Goal: Complete application form: Complete application form

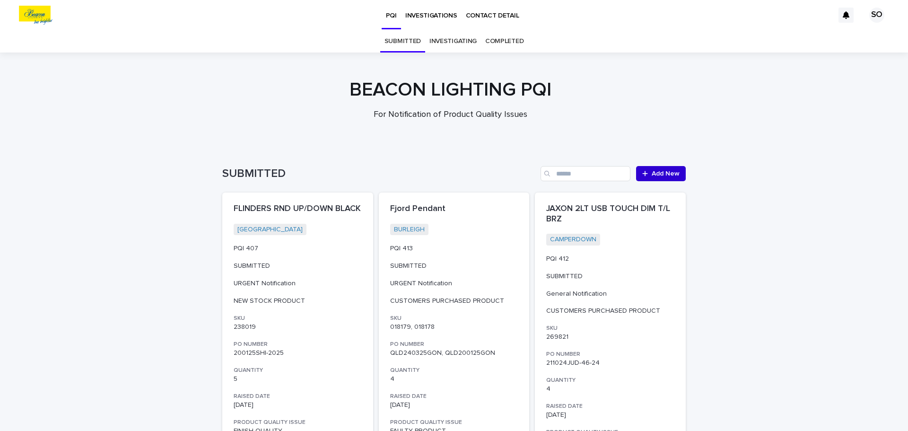
click at [654, 174] on span "Add New" at bounding box center [666, 173] width 28 height 7
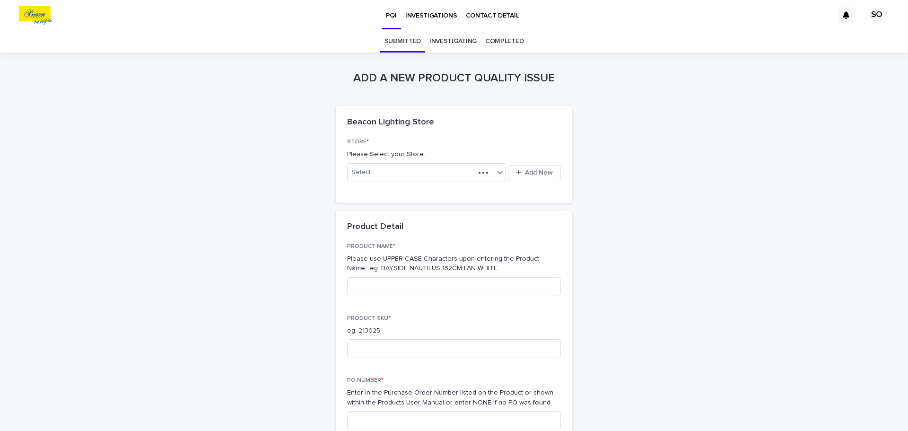
scroll to position [30, 0]
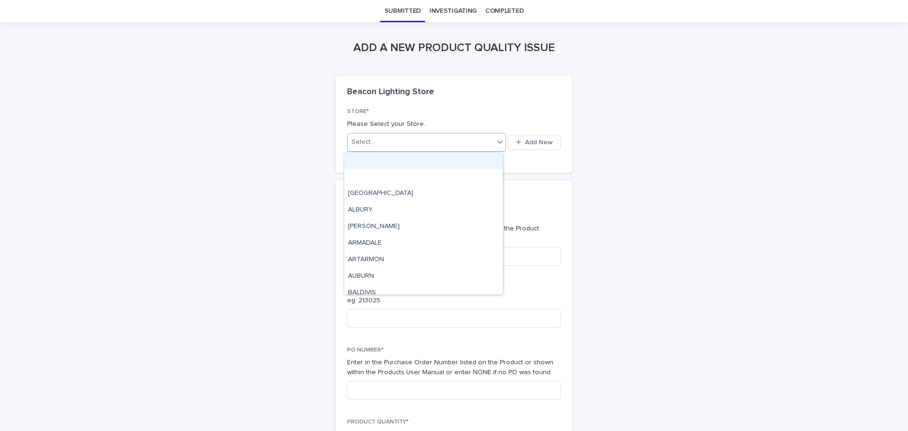
click at [386, 143] on div "Select..." at bounding box center [421, 142] width 146 height 16
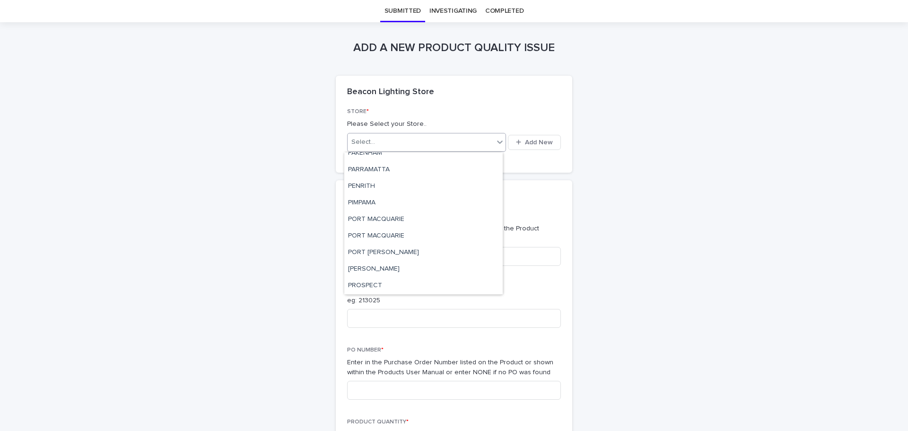
scroll to position [2033, 0]
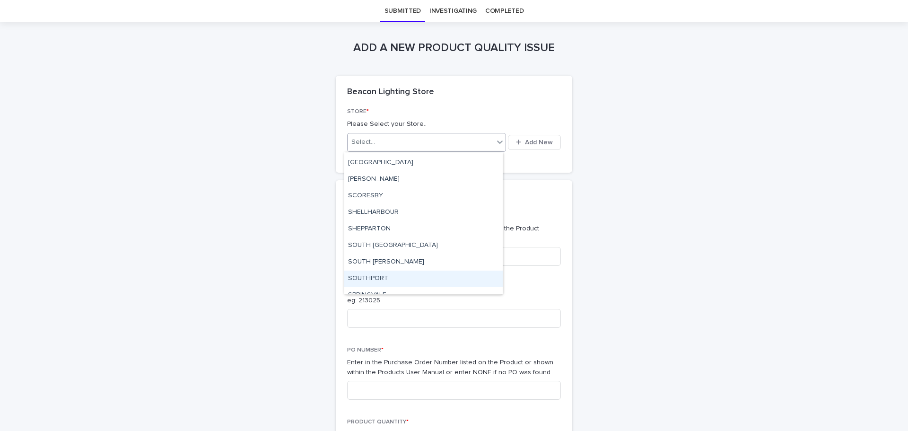
click at [381, 276] on div "SOUTHPORT" at bounding box center [423, 278] width 158 height 17
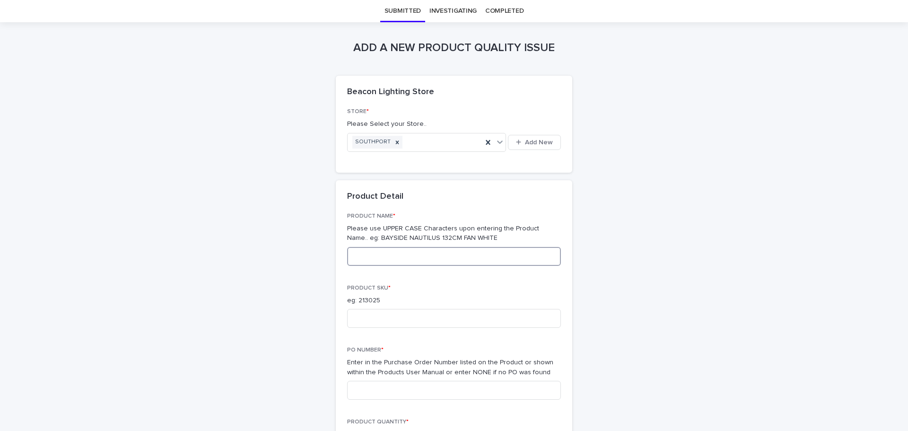
click at [434, 257] on input at bounding box center [454, 256] width 214 height 19
type input "**********"
drag, startPoint x: 350, startPoint y: 320, endPoint x: 354, endPoint y: 311, distance: 9.3
click at [353, 315] on input at bounding box center [454, 318] width 214 height 19
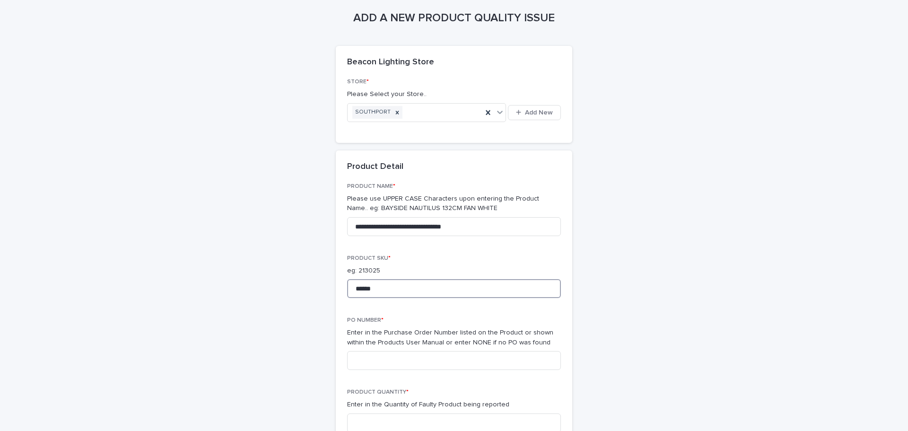
scroll to position [125, 0]
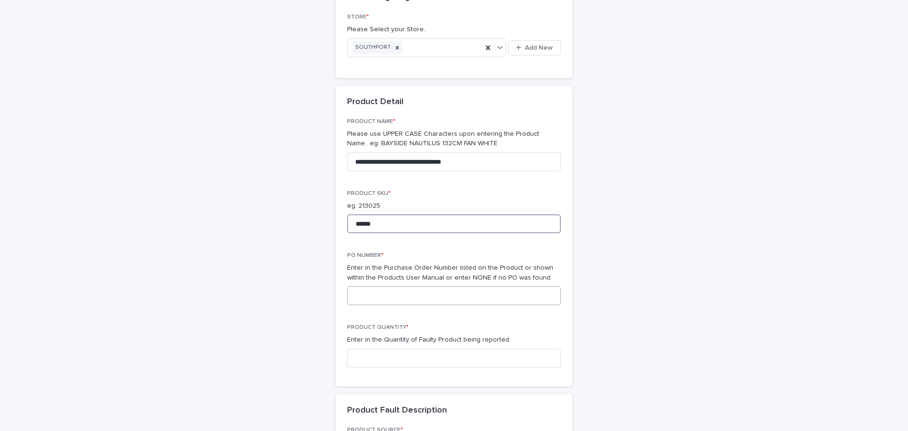
type input "******"
click at [389, 295] on input at bounding box center [454, 295] width 214 height 19
type input "**********"
click at [442, 356] on input at bounding box center [454, 357] width 214 height 19
type input "*"
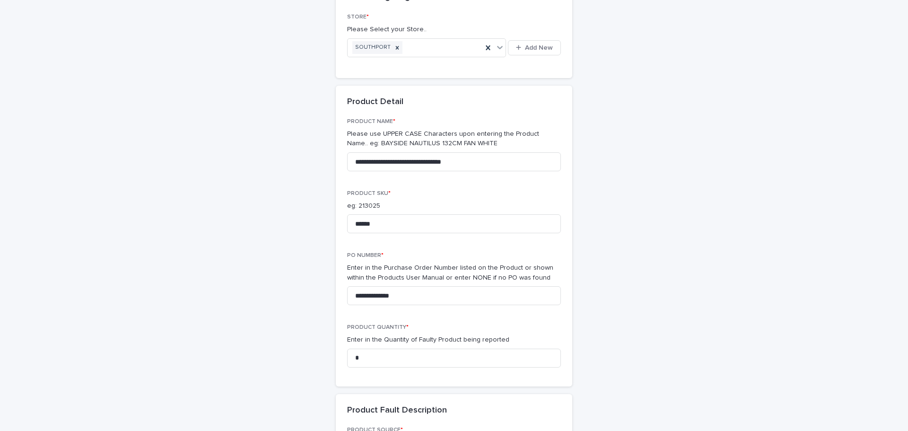
scroll to position [370, 0]
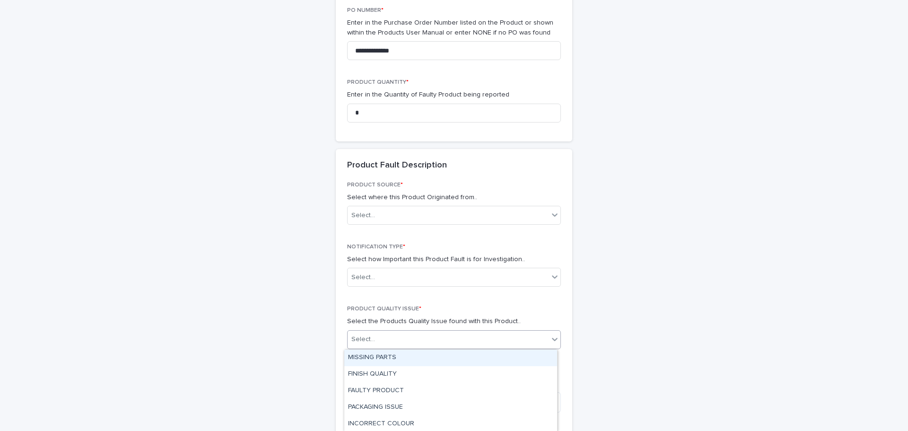
click at [383, 338] on div "Select..." at bounding box center [448, 339] width 201 height 16
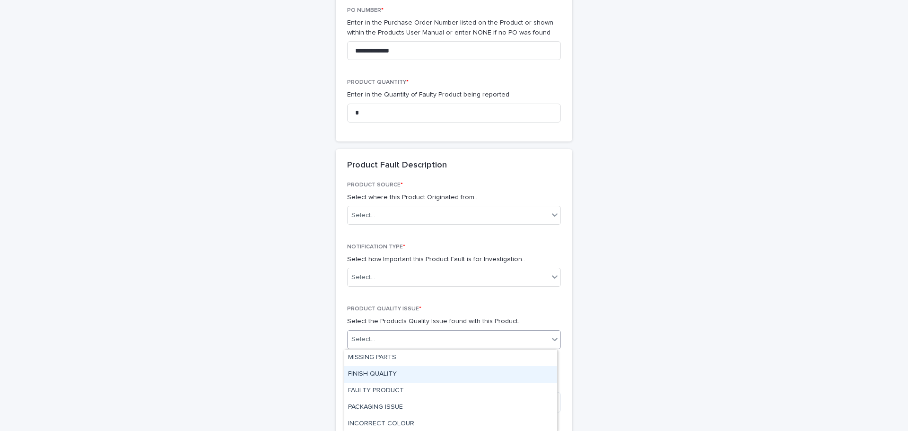
click at [459, 368] on div "FINISH QUALITY" at bounding box center [450, 374] width 213 height 17
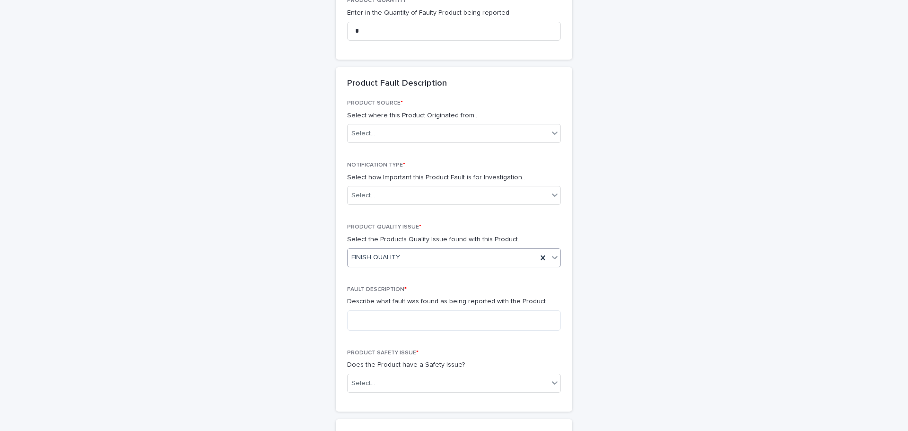
scroll to position [464, 0]
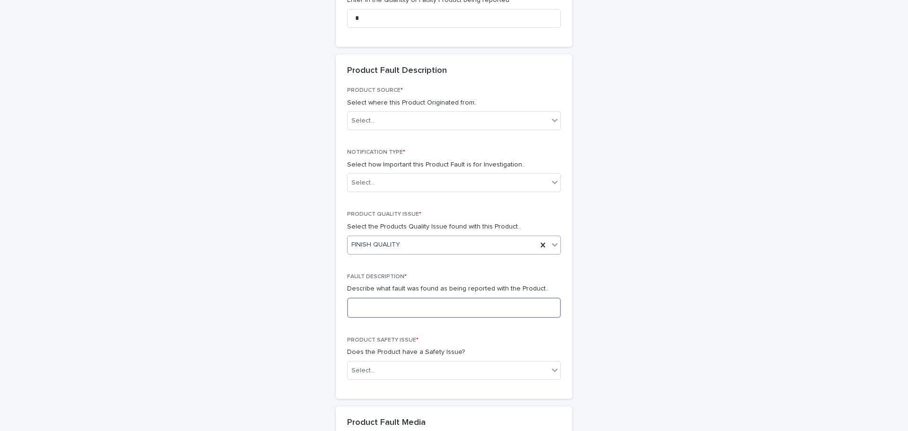
click at [367, 305] on textarea at bounding box center [454, 307] width 214 height 20
type textarea "**********"
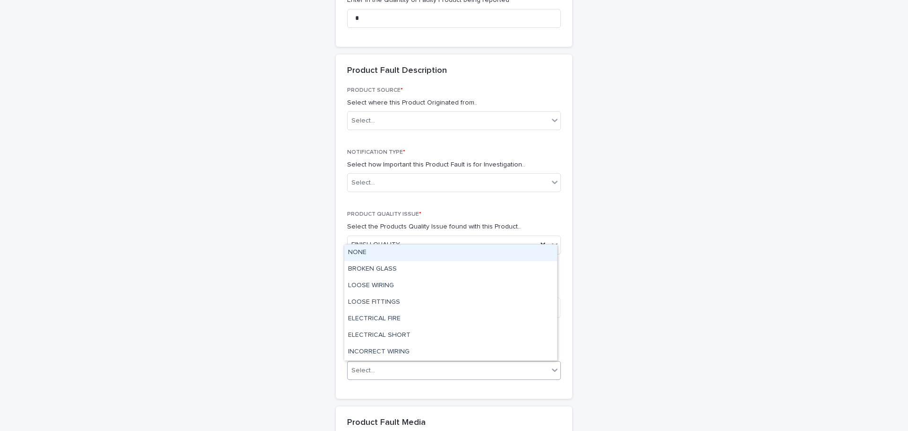
click at [402, 375] on div "Select..." at bounding box center [448, 371] width 201 height 16
click at [365, 253] on div "NONE" at bounding box center [450, 252] width 213 height 17
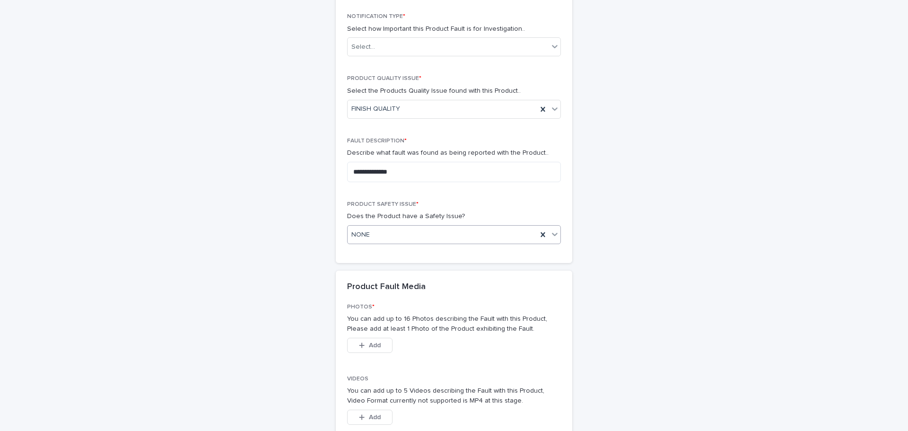
scroll to position [653, 0]
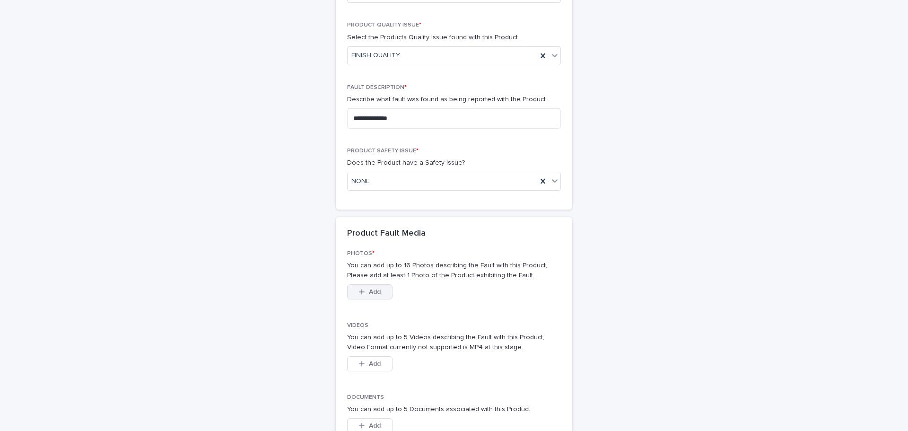
click at [370, 296] on button "Add" at bounding box center [369, 291] width 45 height 15
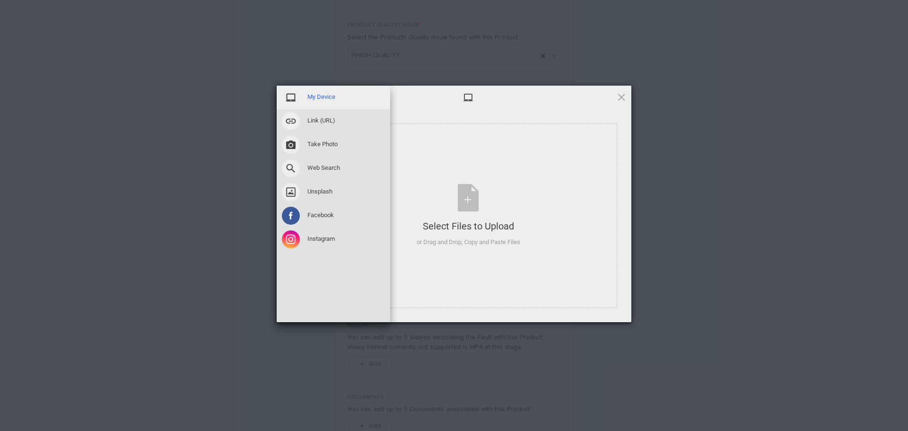
click at [328, 100] on span "My Device" at bounding box center [321, 97] width 28 height 9
click at [325, 93] on span "My Device" at bounding box center [321, 97] width 28 height 9
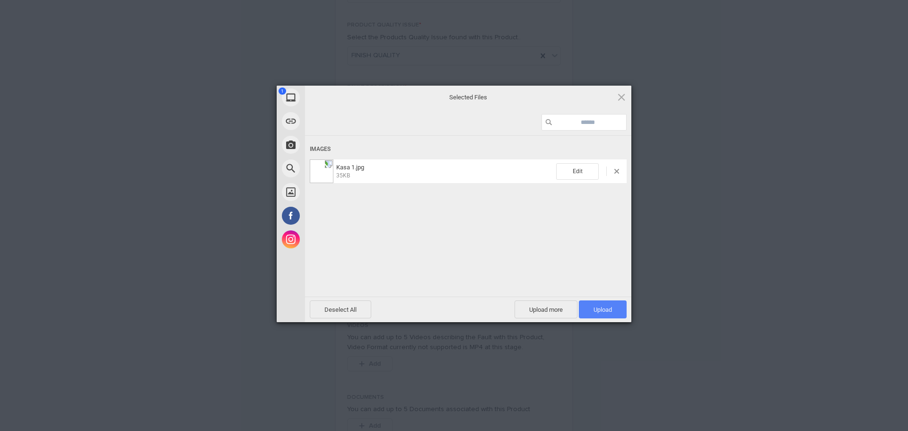
click at [605, 308] on span "Upload 1" at bounding box center [602, 309] width 18 height 7
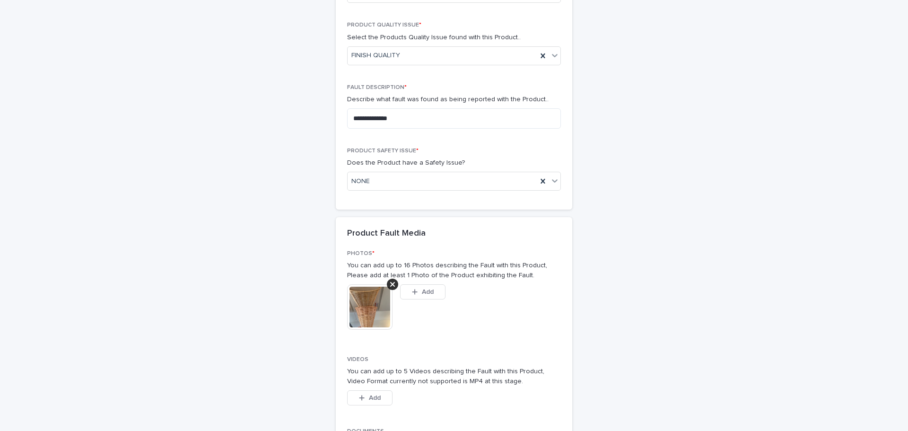
scroll to position [670, 0]
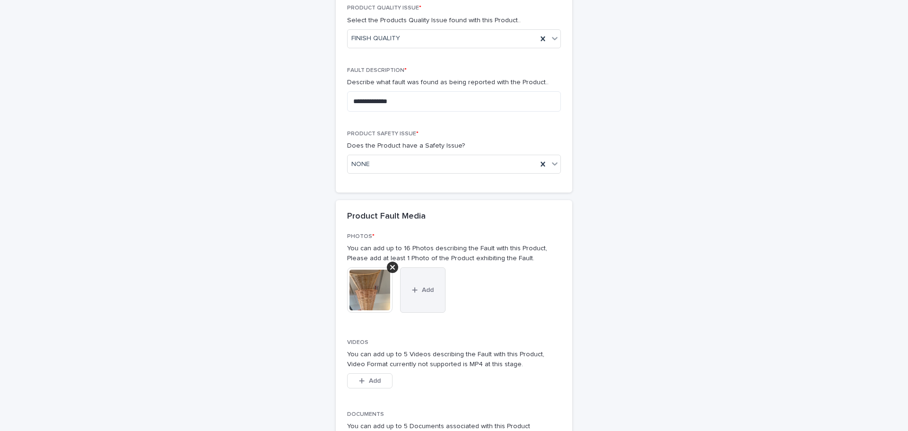
click at [422, 291] on span "Add" at bounding box center [428, 290] width 12 height 7
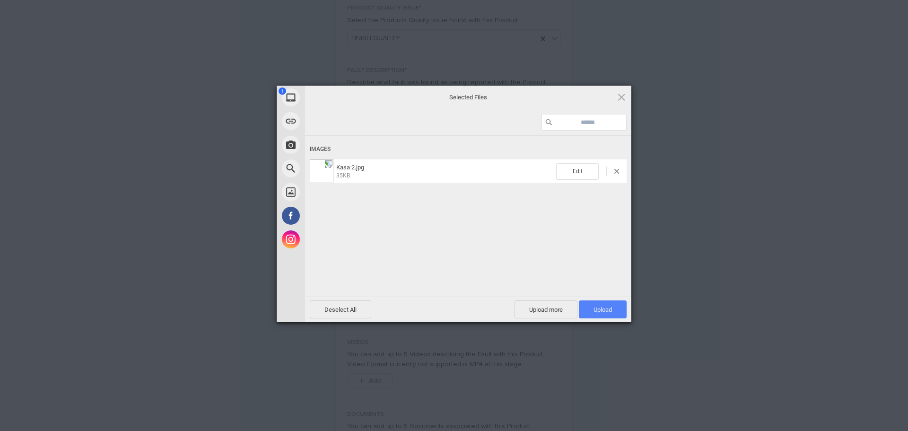
click at [609, 310] on span "Upload 1" at bounding box center [602, 309] width 18 height 7
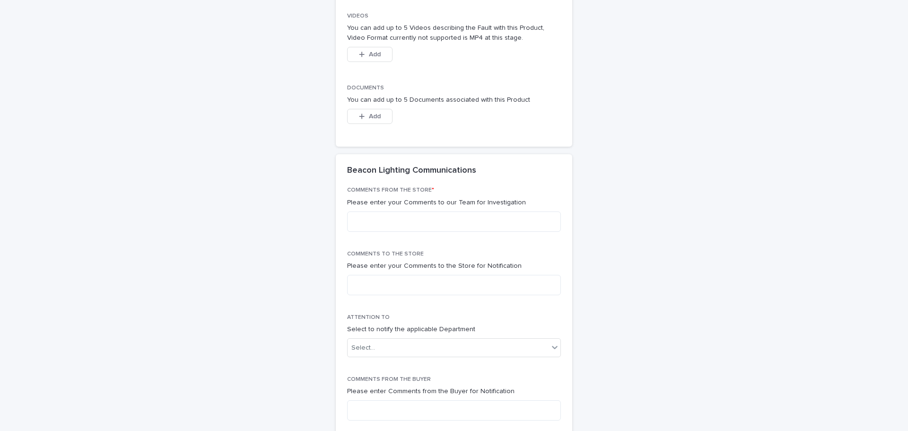
scroll to position [1001, 0]
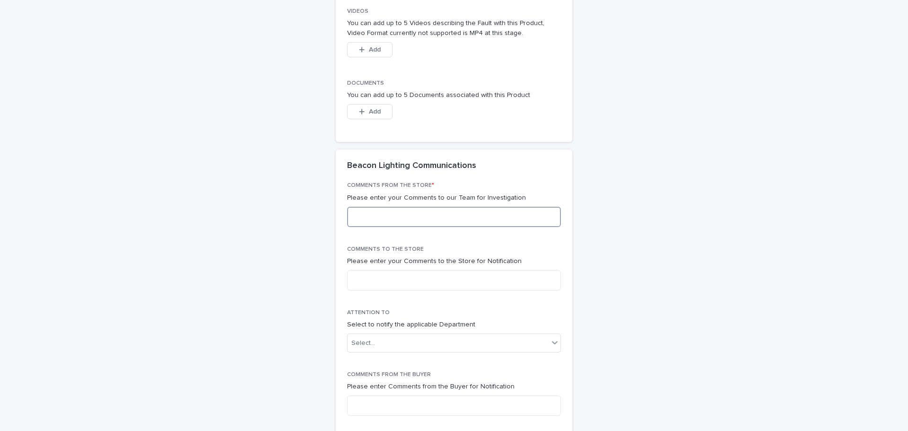
click at [401, 214] on textarea at bounding box center [454, 217] width 214 height 20
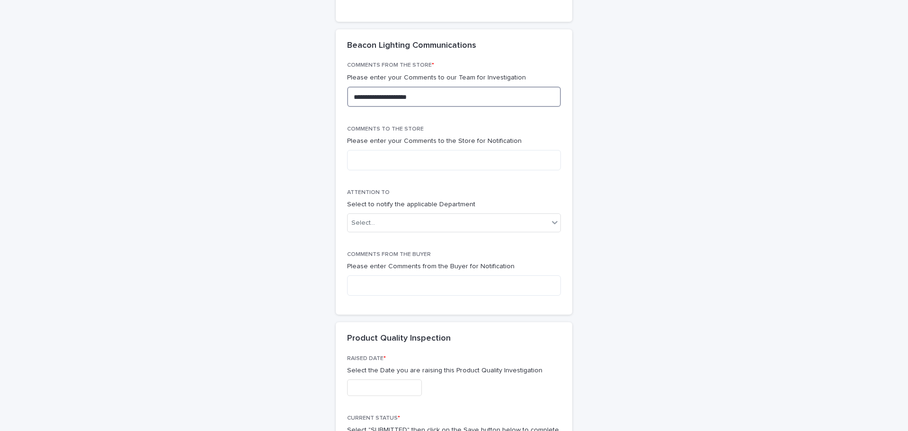
scroll to position [1143, 0]
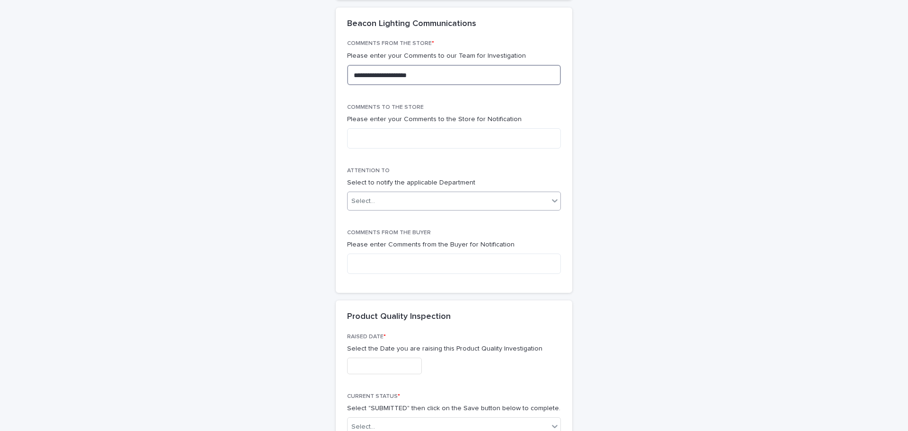
type textarea "**********"
click at [552, 201] on icon at bounding box center [555, 200] width 6 height 3
click at [377, 233] on div "ENGINEERING" at bounding box center [450, 235] width 213 height 17
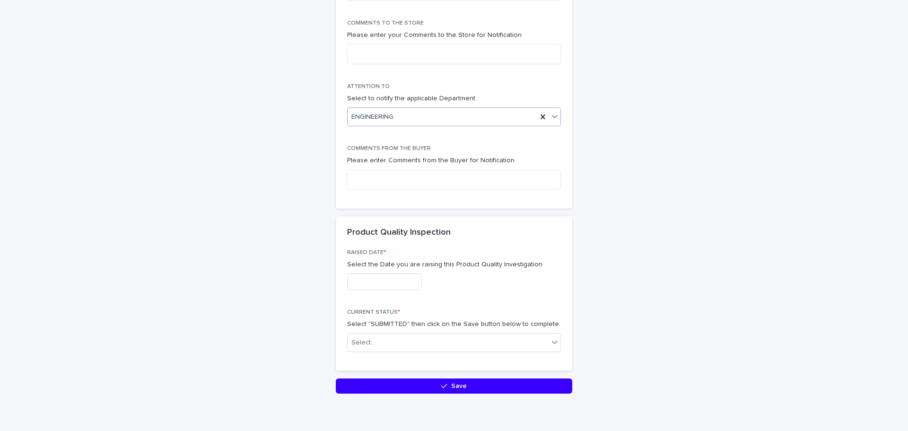
scroll to position [1237, 0]
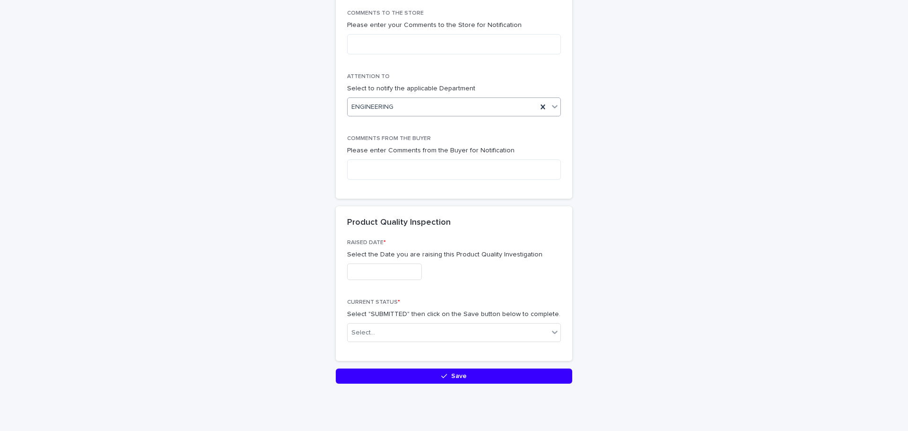
click at [376, 270] on input "text" at bounding box center [384, 271] width 75 height 17
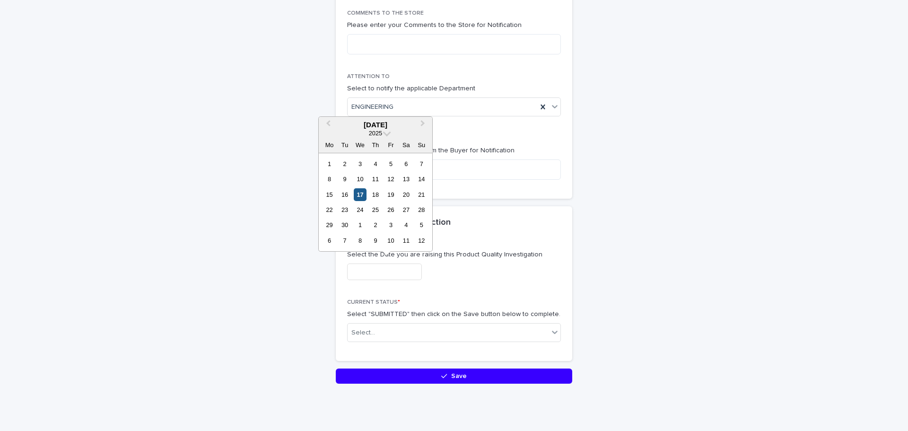
click at [362, 195] on div "17" at bounding box center [360, 194] width 13 height 13
type input "**********"
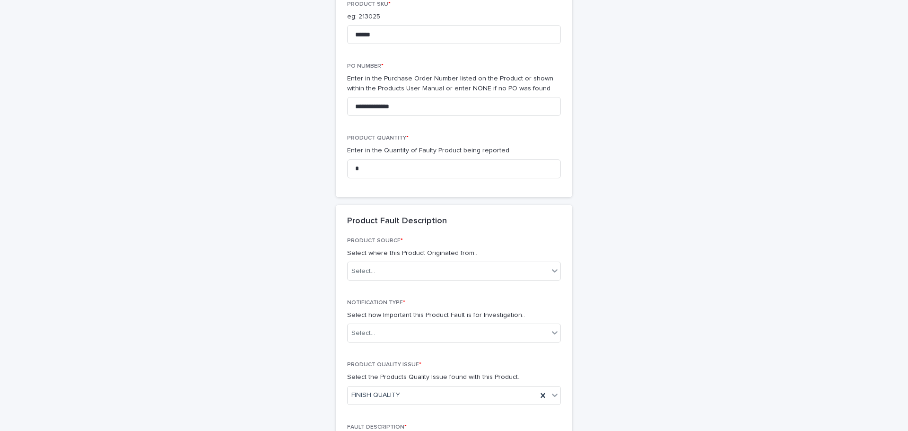
scroll to position [386, 0]
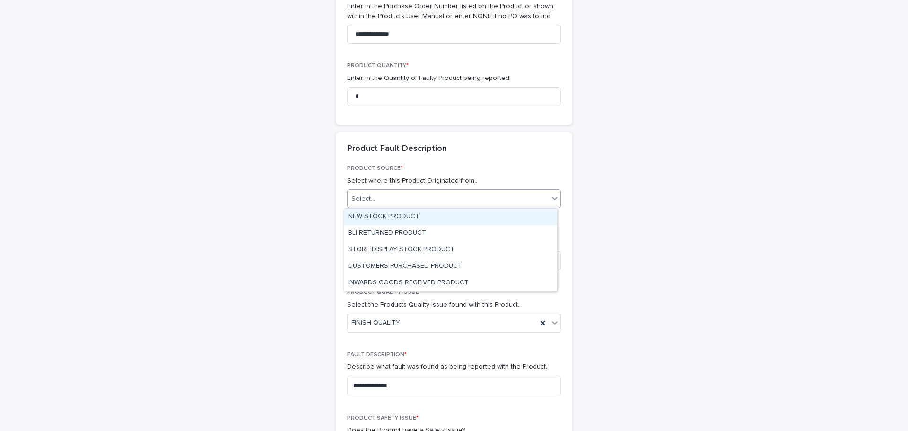
click at [552, 199] on icon at bounding box center [555, 198] width 6 height 3
click at [384, 213] on div "NEW STOCK PRODUCT" at bounding box center [450, 217] width 213 height 17
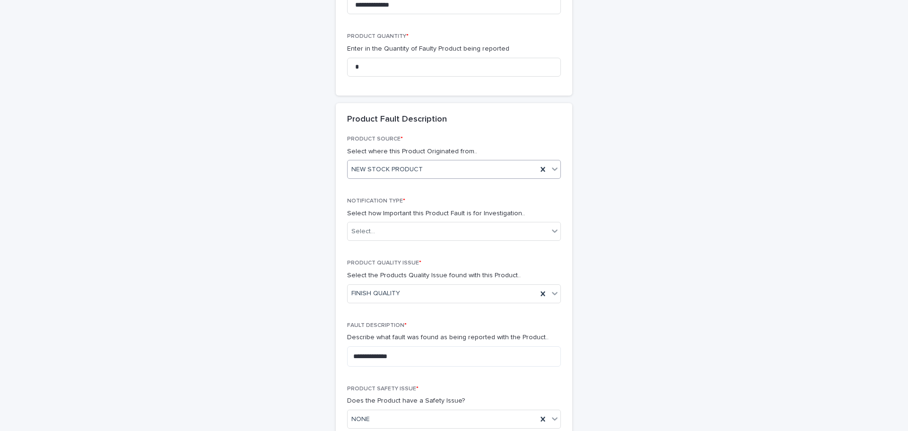
scroll to position [481, 0]
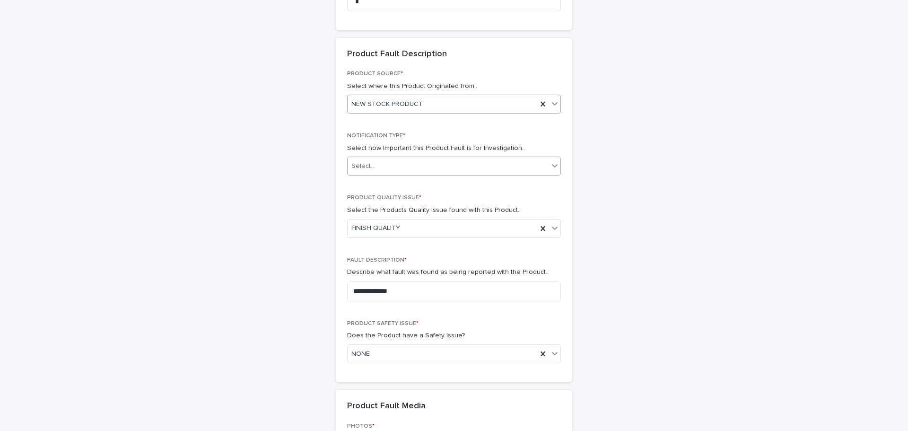
click at [552, 167] on icon at bounding box center [554, 165] width 9 height 9
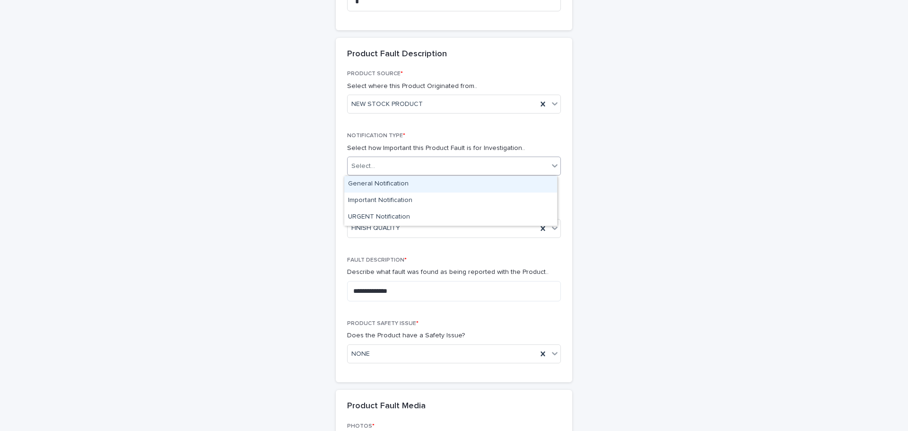
click at [358, 183] on div "General Notification" at bounding box center [450, 184] width 213 height 17
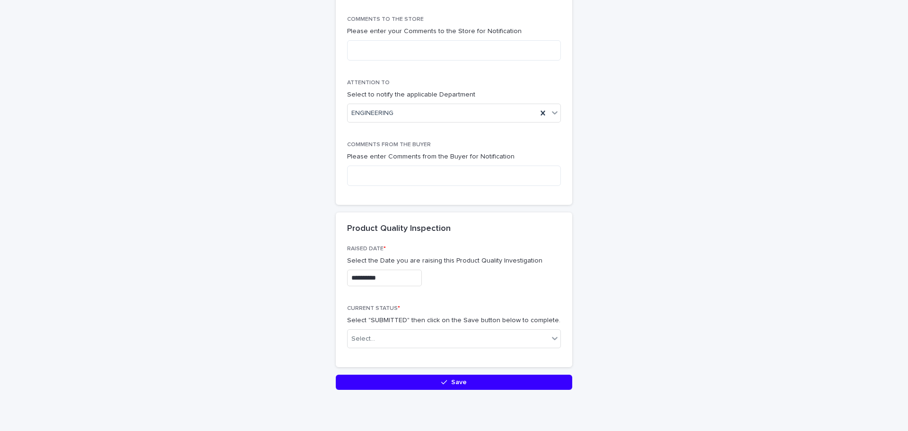
scroll to position [1237, 0]
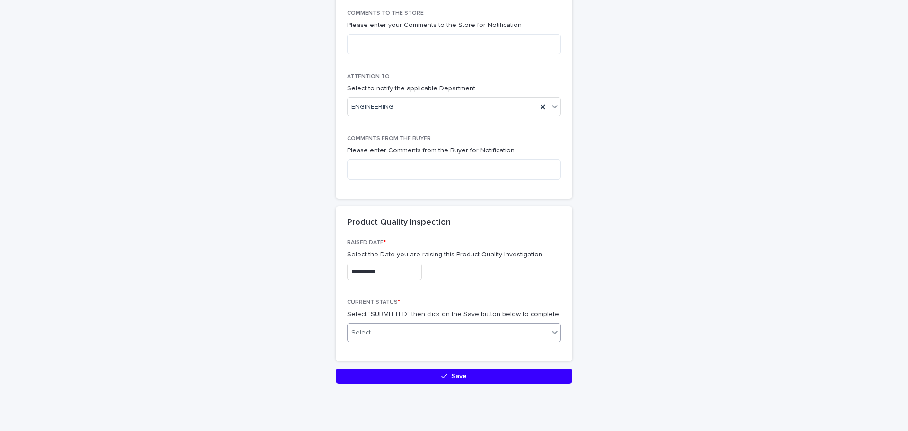
click at [553, 335] on icon at bounding box center [554, 331] width 9 height 9
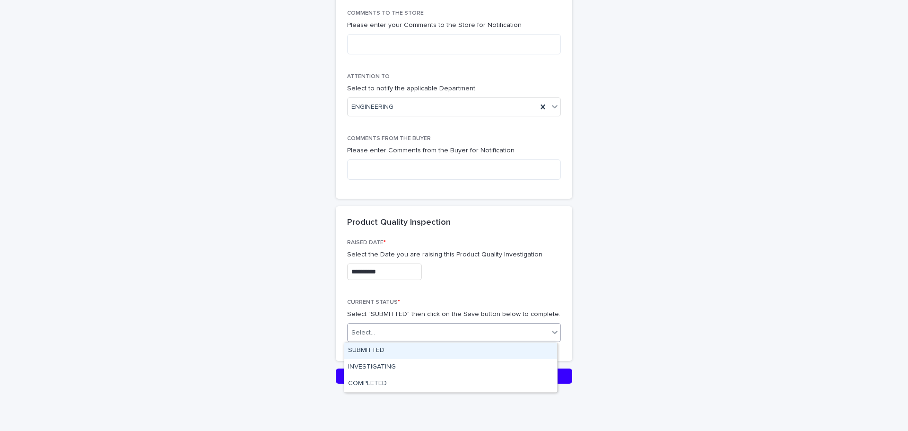
click at [367, 348] on div "SUBMITTED" at bounding box center [450, 350] width 213 height 17
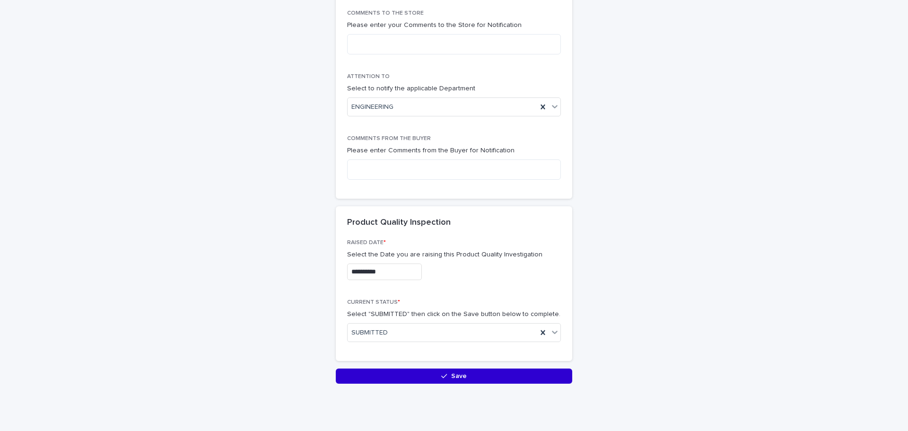
click at [457, 375] on span "Save" at bounding box center [459, 376] width 16 height 7
